Goal: Check status: Check status

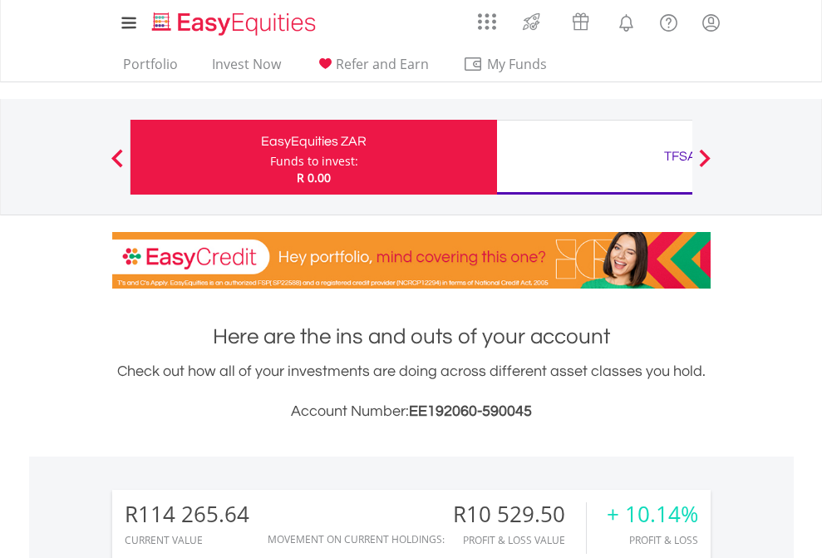
scroll to position [160, 261]
click at [270, 157] on div "Funds to invest:" at bounding box center [314, 161] width 88 height 17
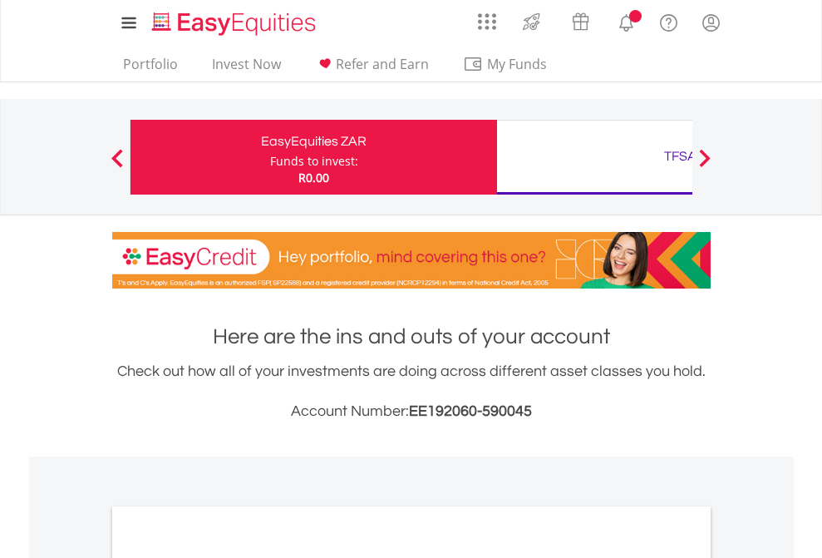
scroll to position [999, 0]
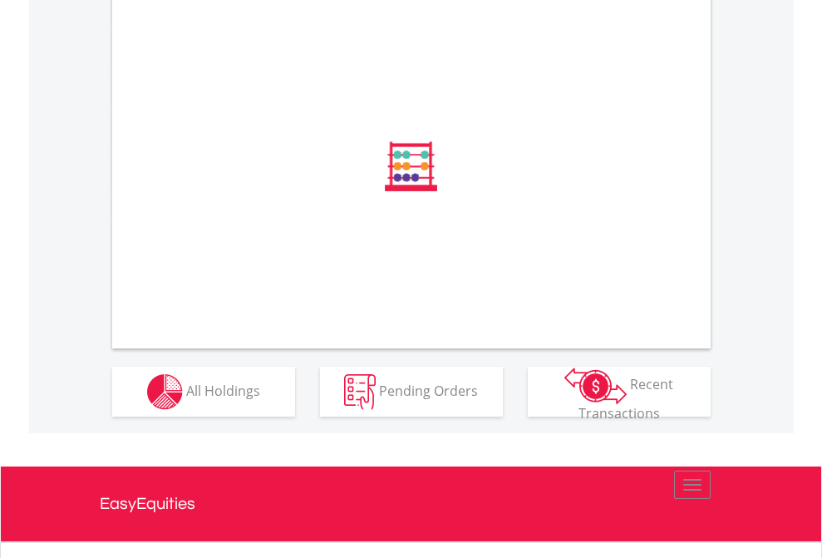
click at [186, 399] on span "All Holdings" at bounding box center [223, 390] width 74 height 18
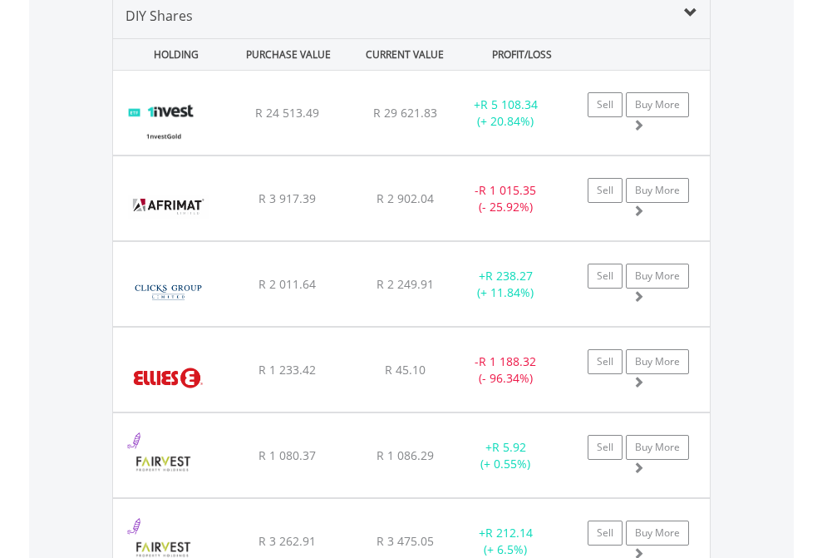
scroll to position [1606, 0]
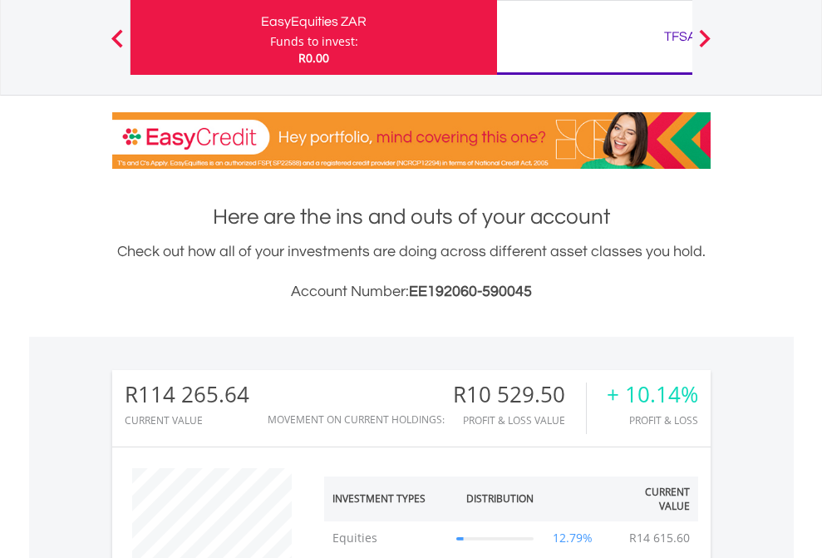
scroll to position [160, 261]
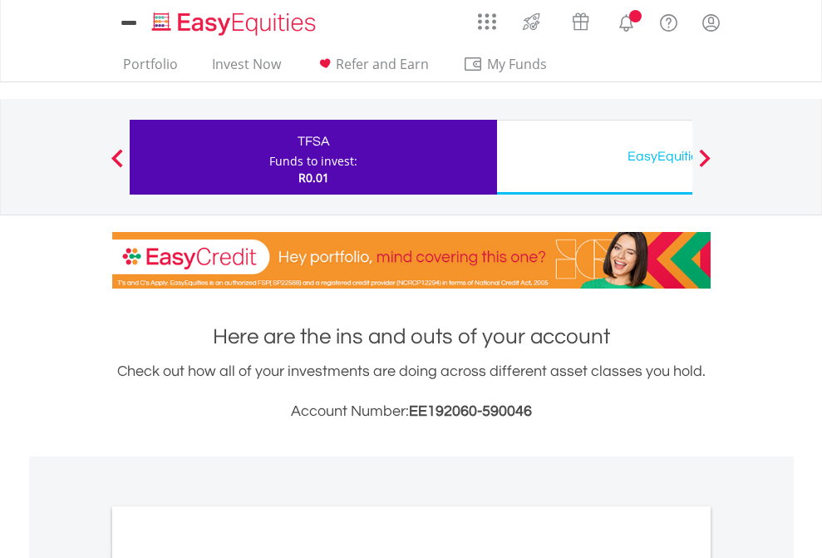
scroll to position [999, 0]
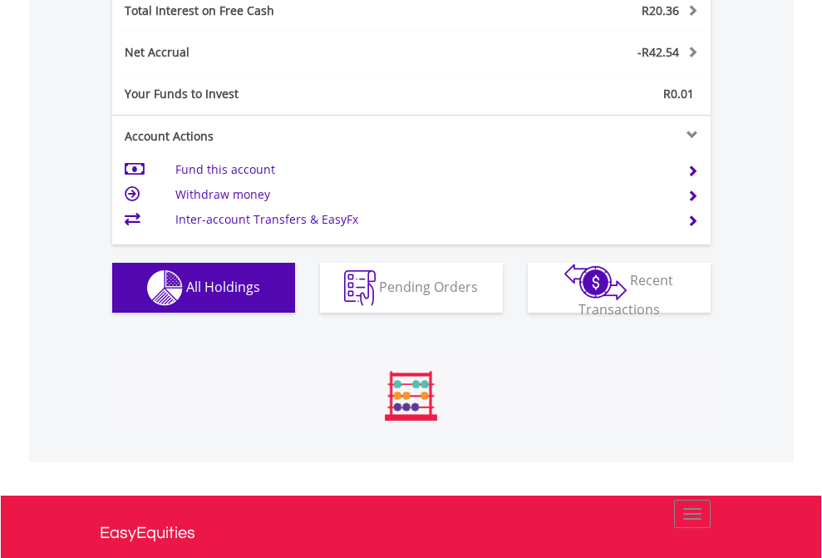
scroll to position [160, 261]
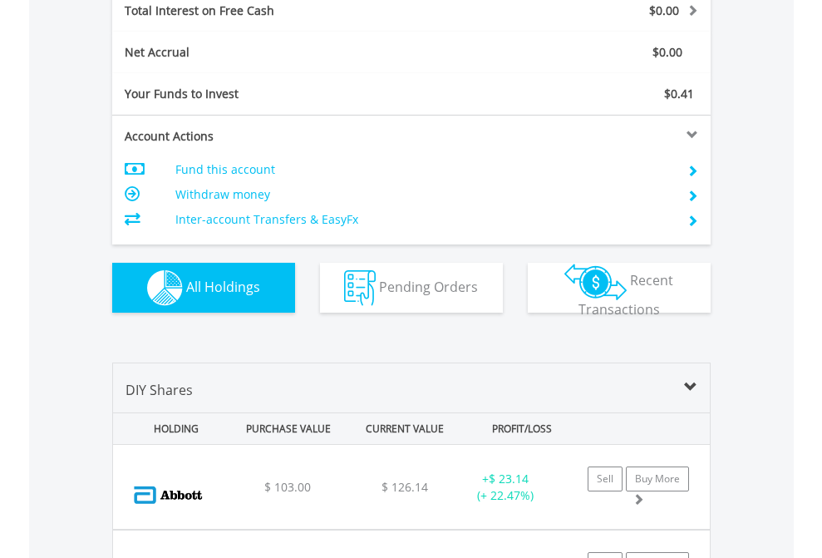
scroll to position [1915, 0]
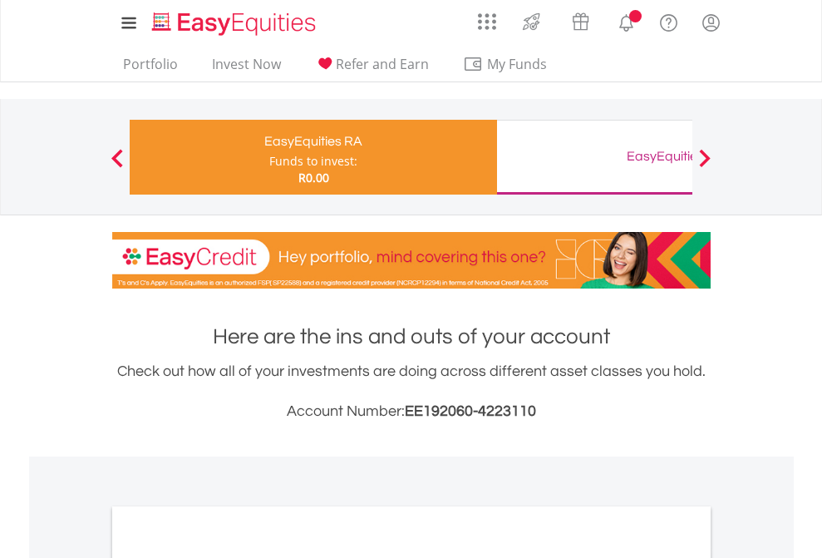
scroll to position [999, 0]
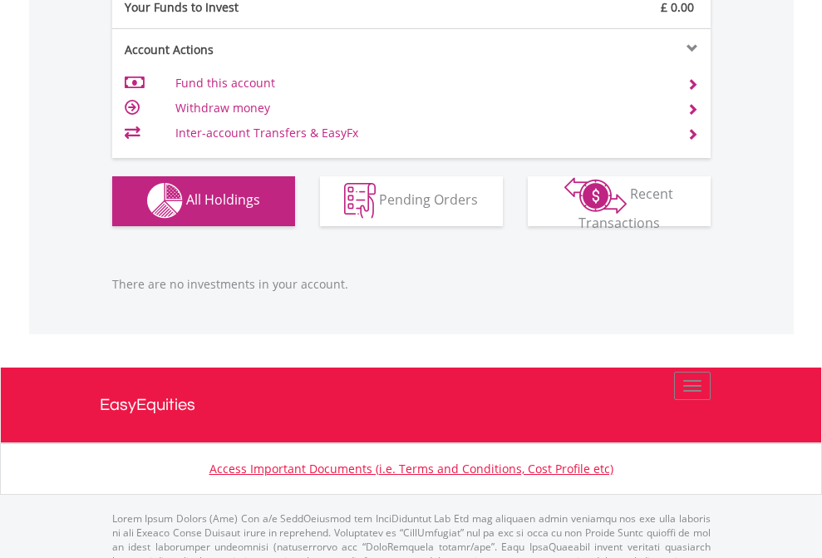
scroll to position [1645, 0]
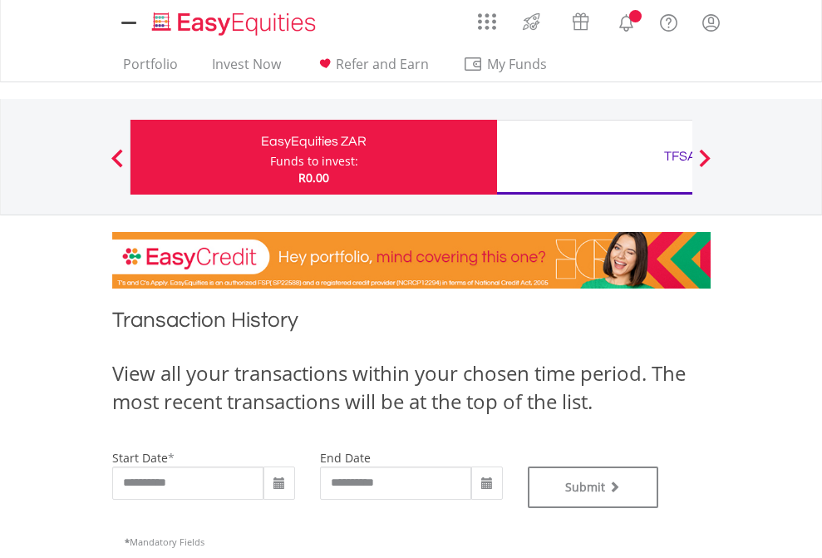
type input "**********"
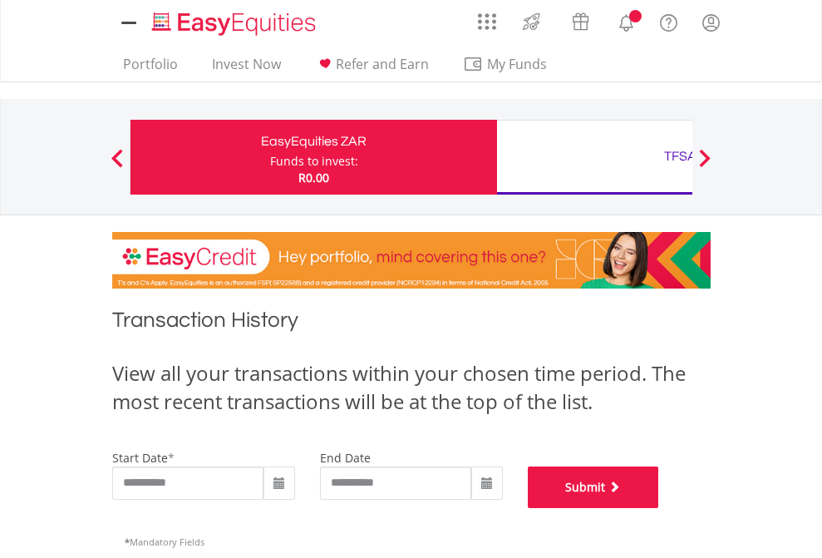
click at [659, 508] on button "Submit" at bounding box center [593, 487] width 131 height 42
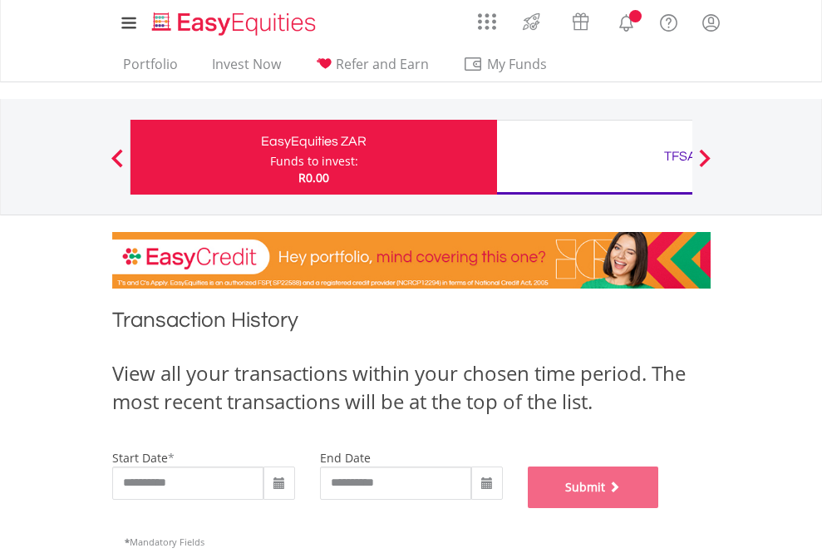
scroll to position [674, 0]
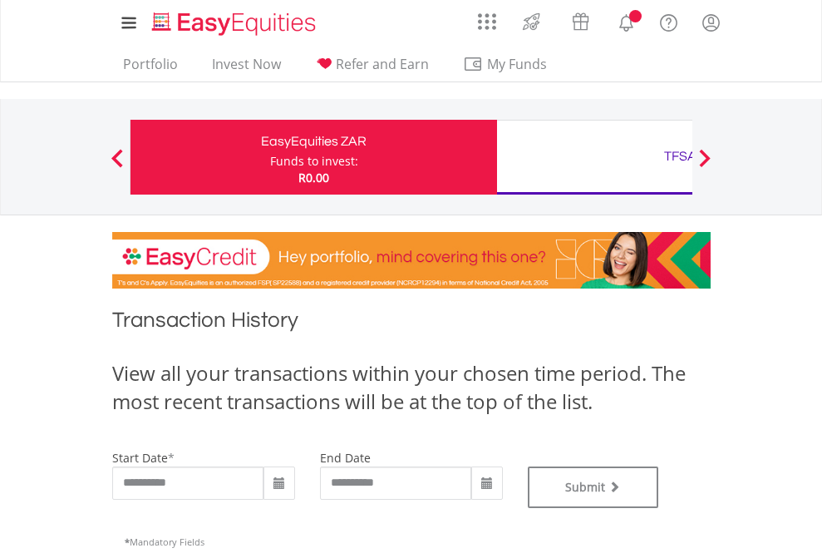
click at [594, 157] on div "TFSA" at bounding box center [680, 156] width 347 height 23
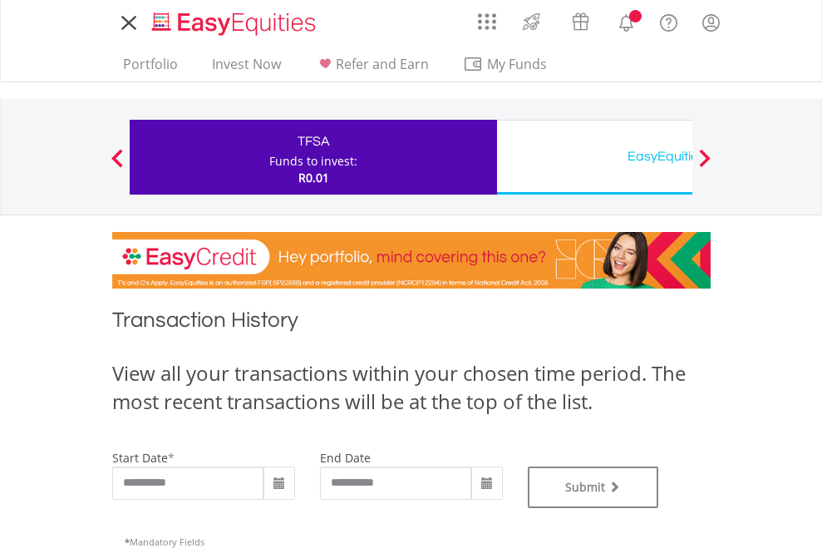
type input "**********"
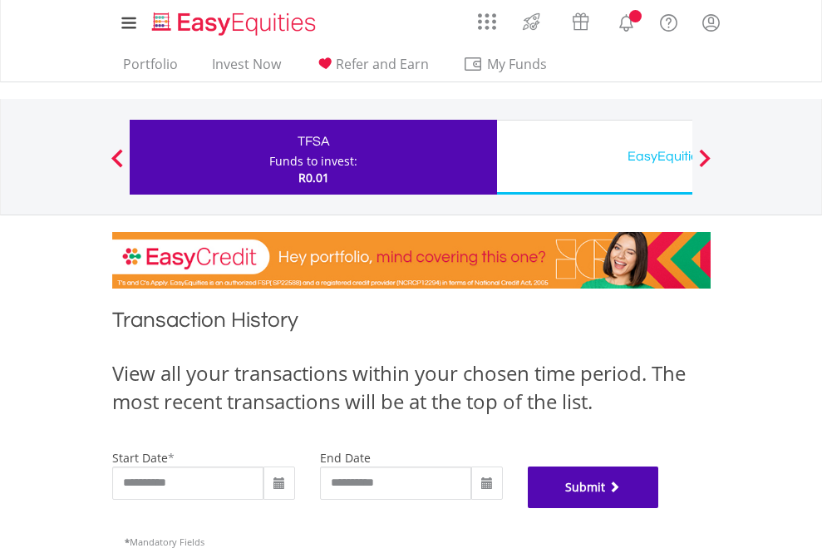
click at [659, 508] on button "Submit" at bounding box center [593, 487] width 131 height 42
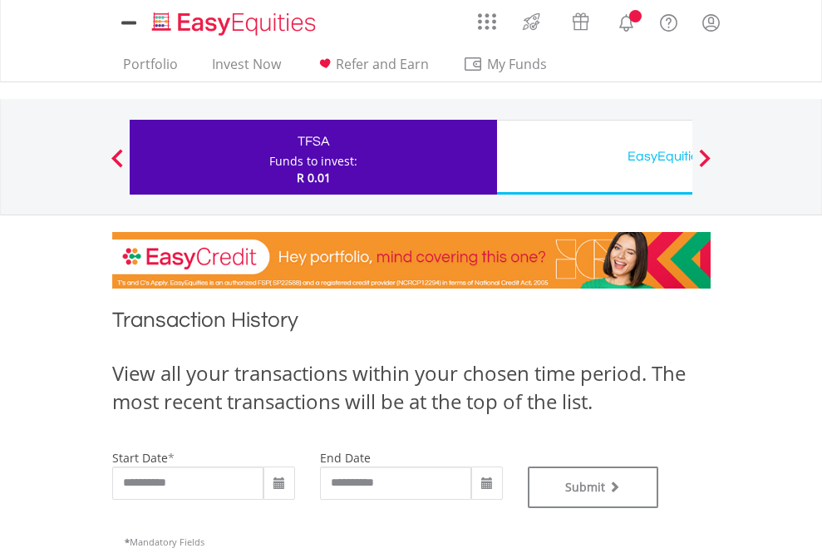
click at [594, 157] on div "EasyEquities USD" at bounding box center [680, 156] width 347 height 23
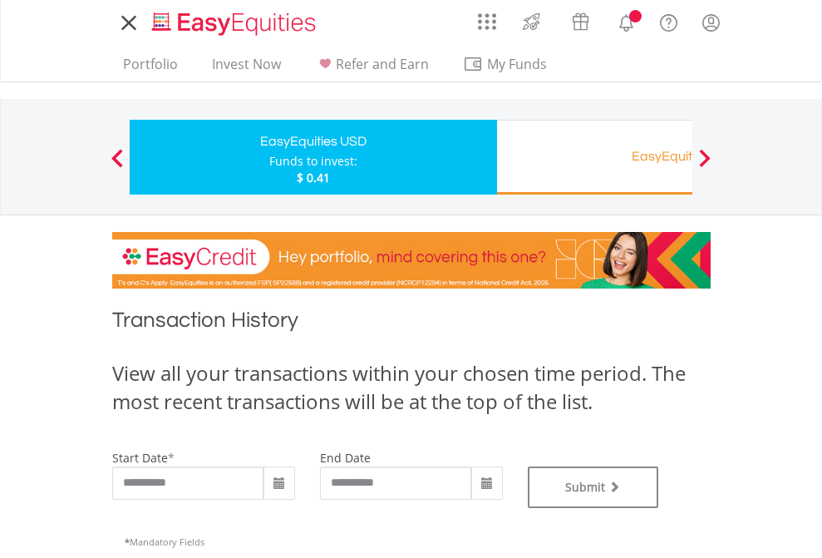
type input "**********"
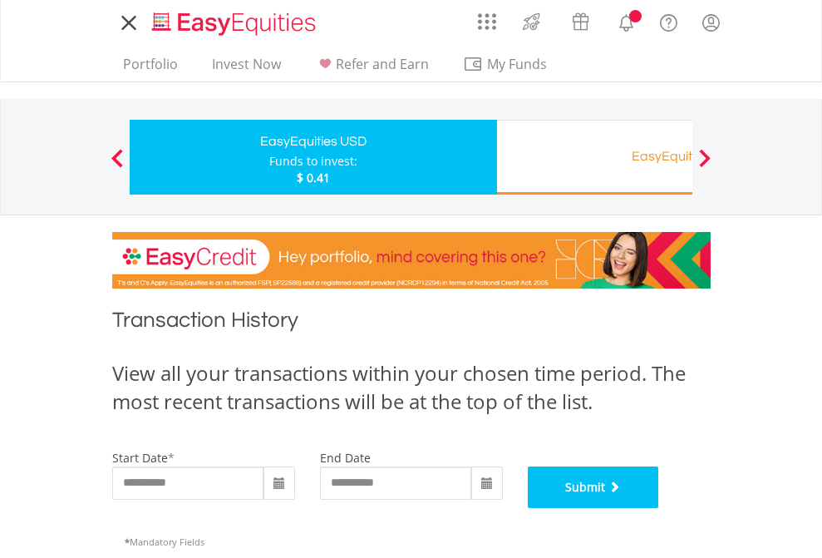
click at [659, 508] on button "Submit" at bounding box center [593, 487] width 131 height 42
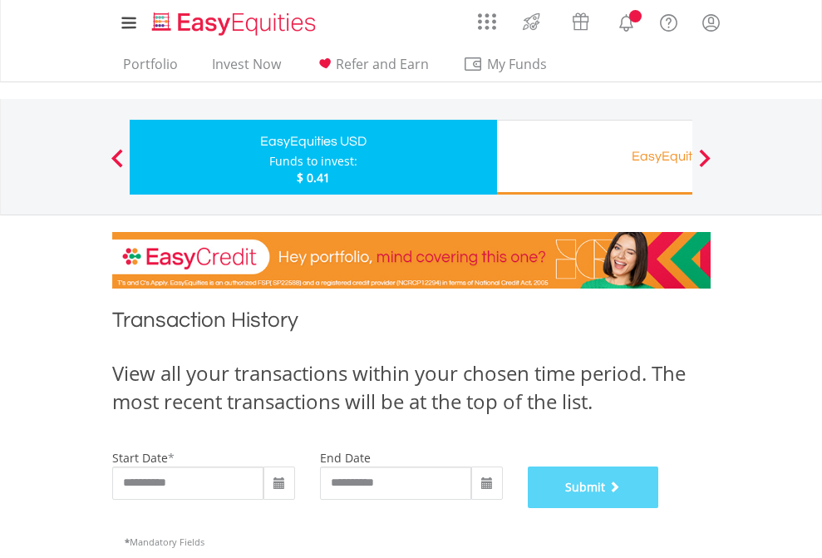
scroll to position [674, 0]
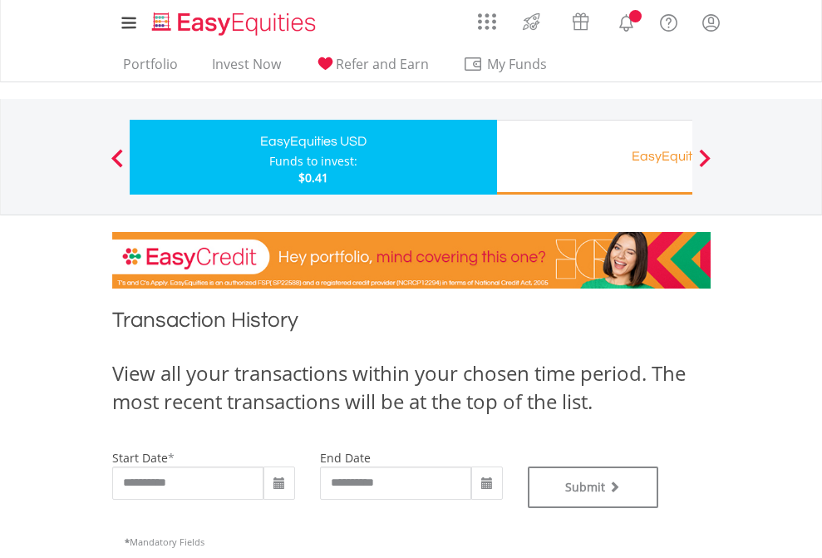
click at [594, 157] on div "EasyEquities RA" at bounding box center [680, 156] width 347 height 23
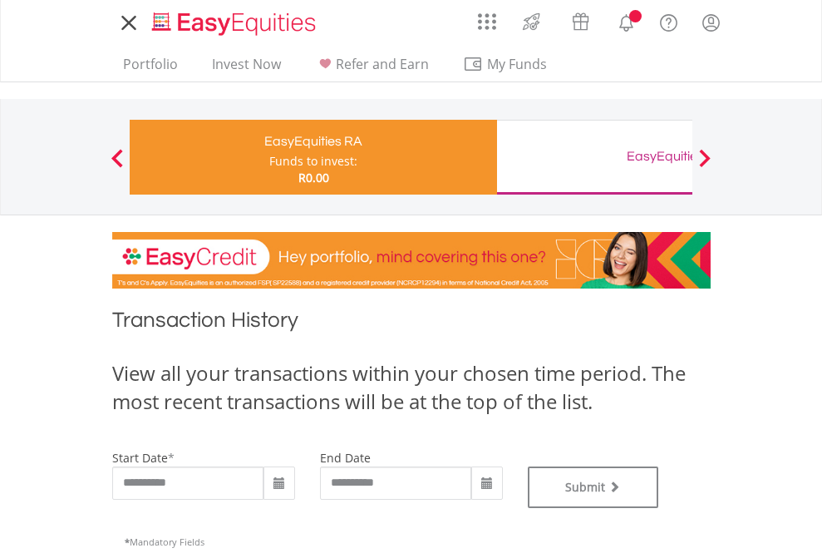
type input "**********"
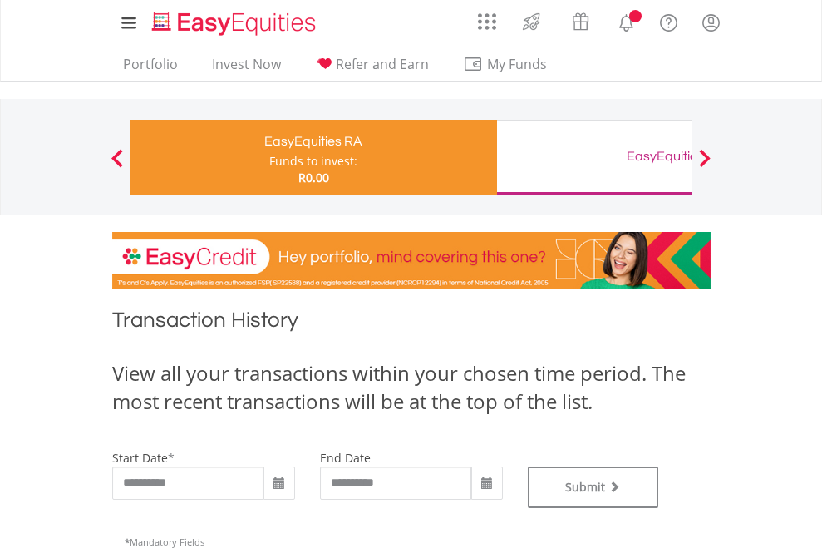
click at [594, 157] on div "EasyEquities GBP" at bounding box center [680, 156] width 347 height 23
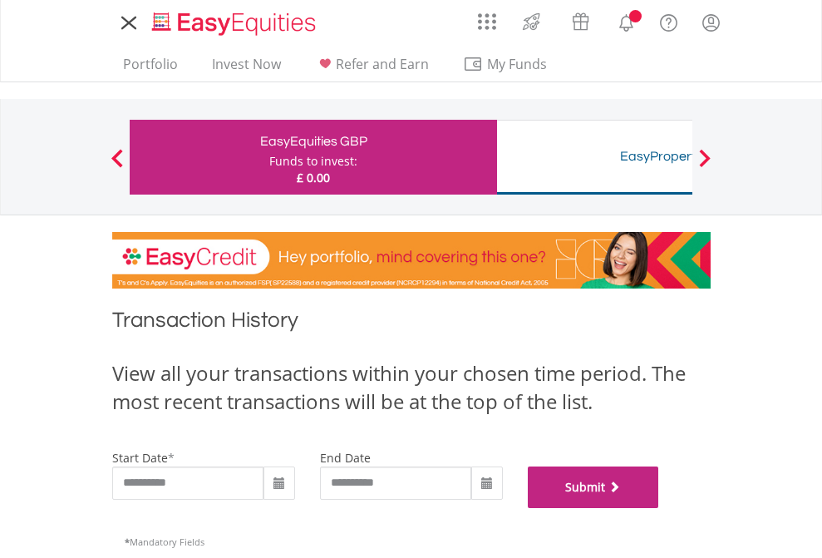
click at [659, 508] on button "Submit" at bounding box center [593, 487] width 131 height 42
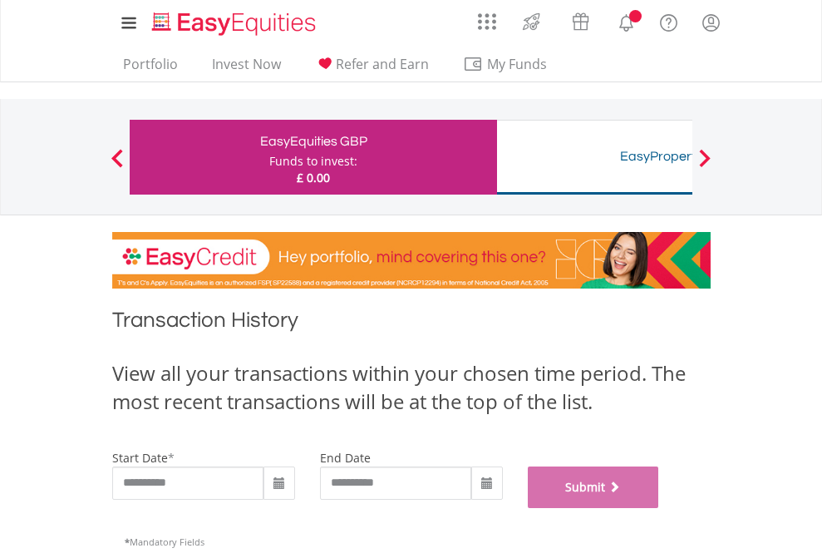
scroll to position [674, 0]
